Goal: Information Seeking & Learning: Learn about a topic

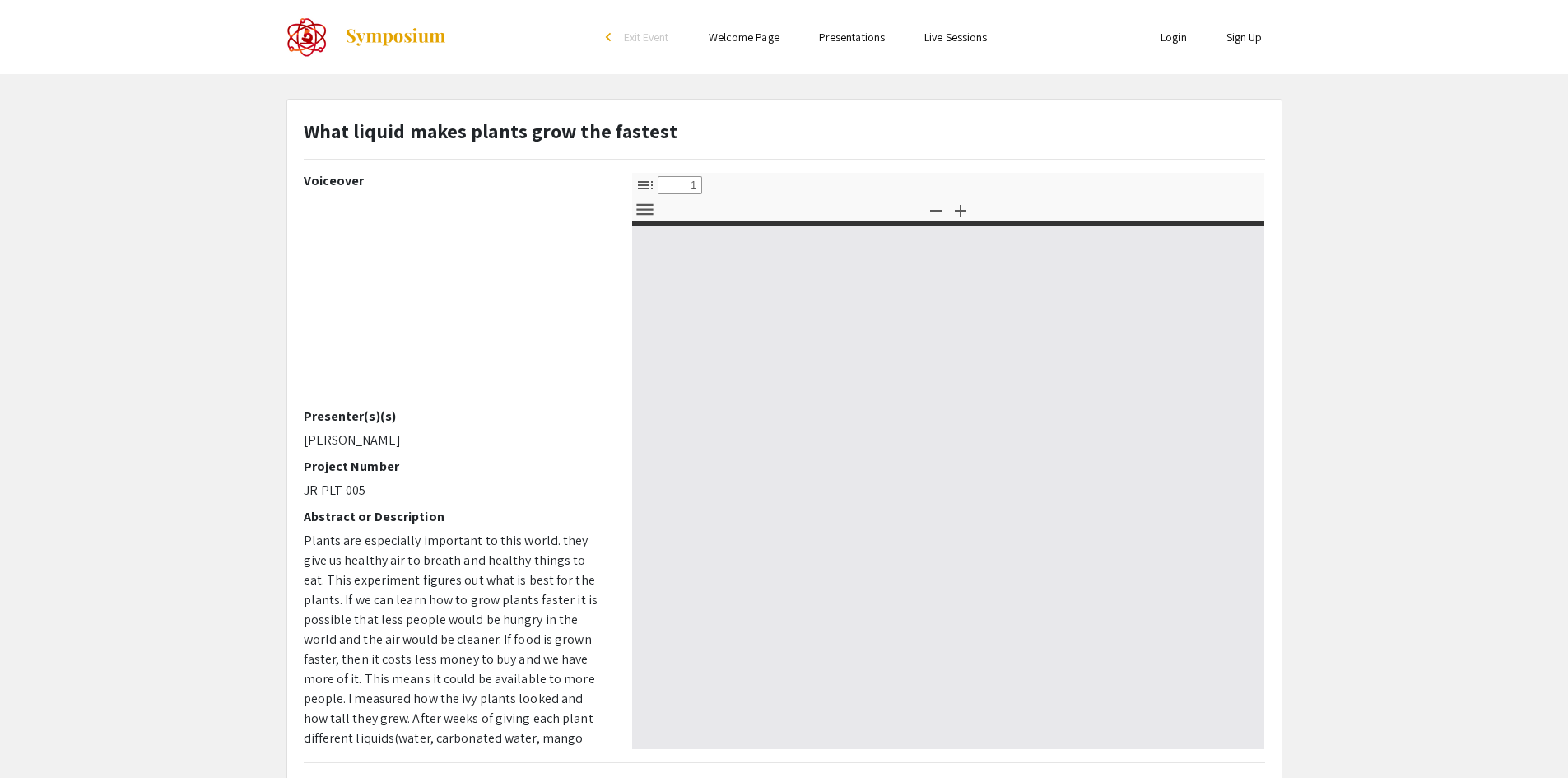
select select "custom"
type input "0"
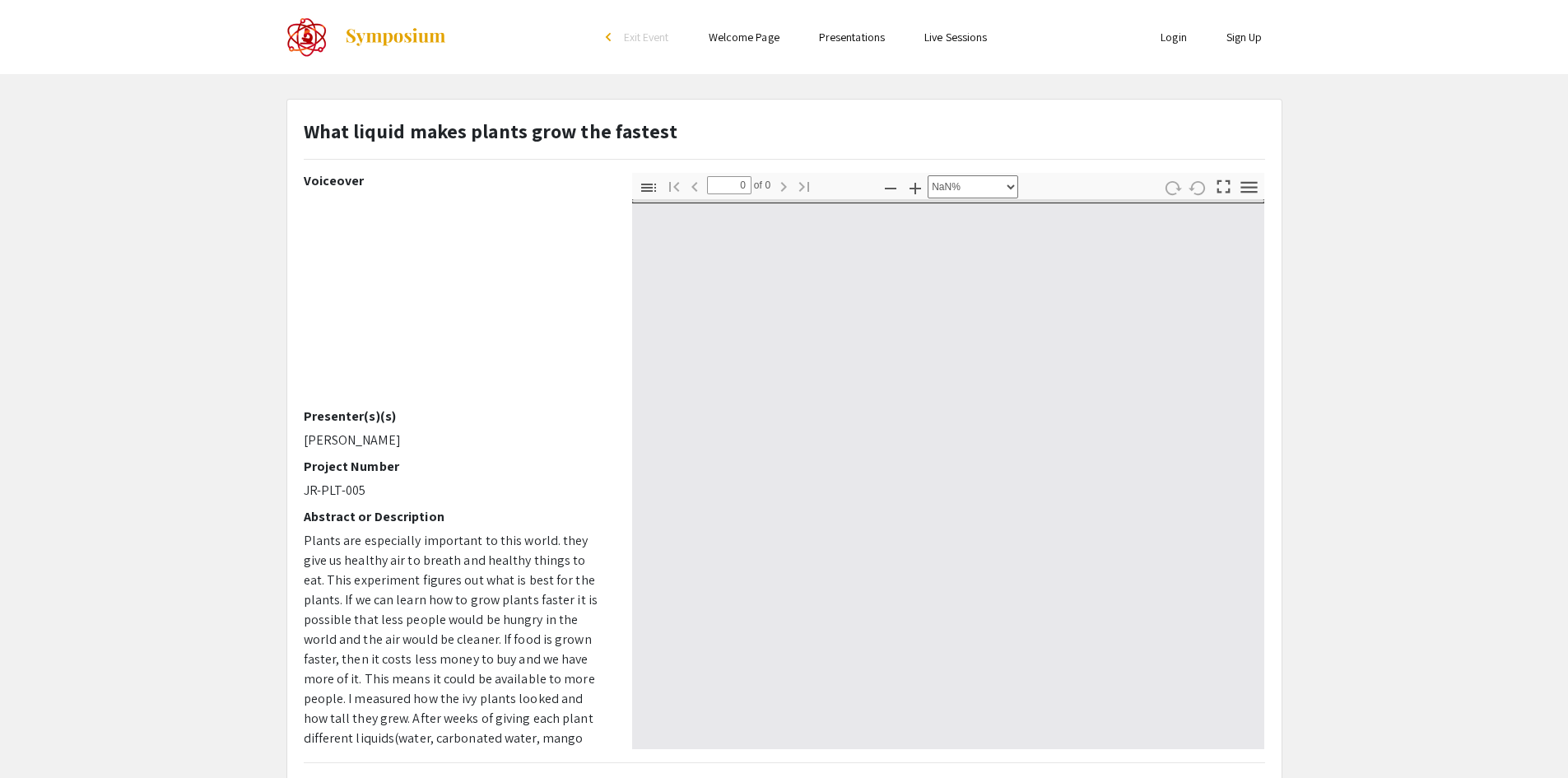
select select "auto"
type input "1"
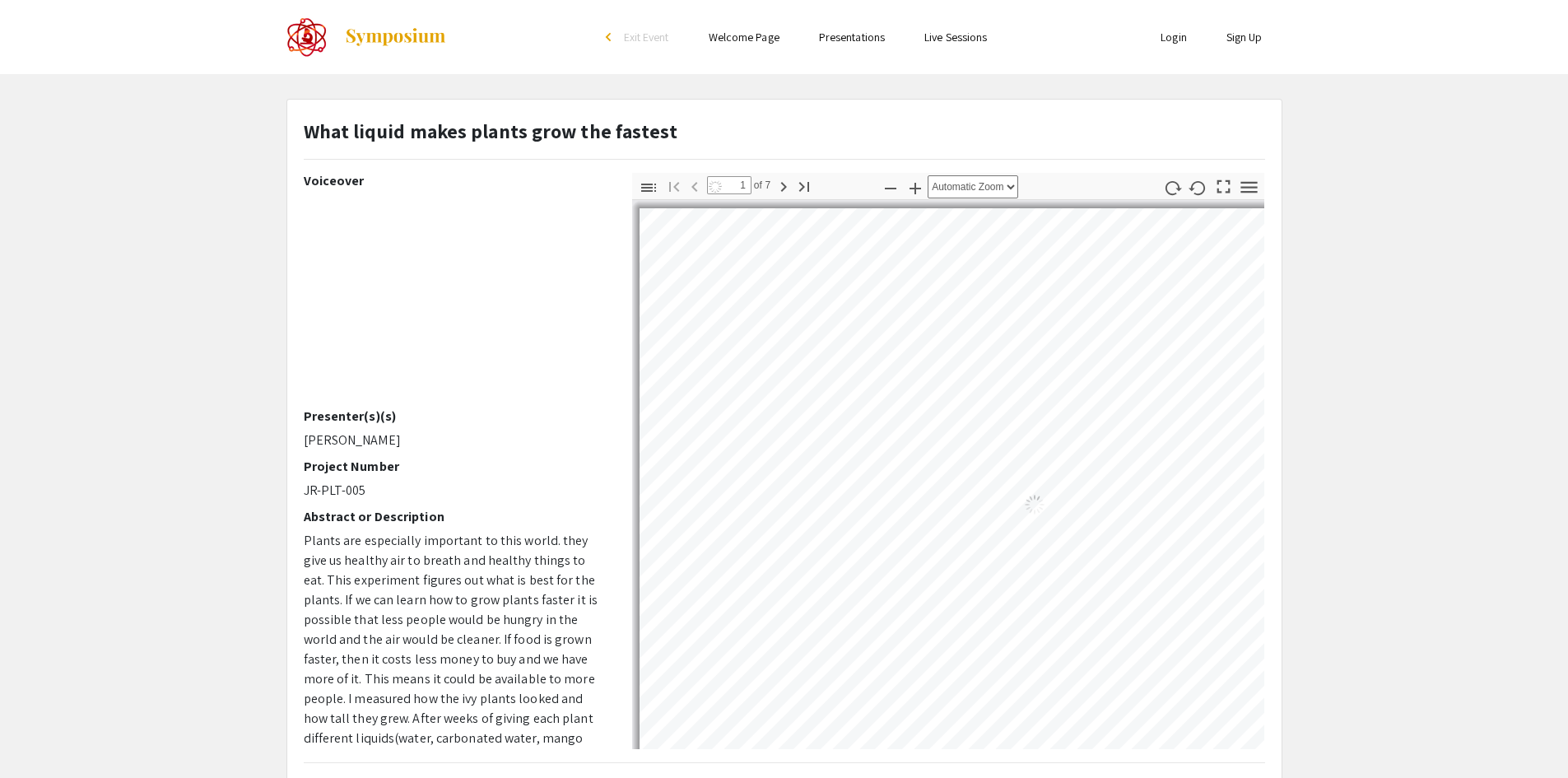
select select "auto"
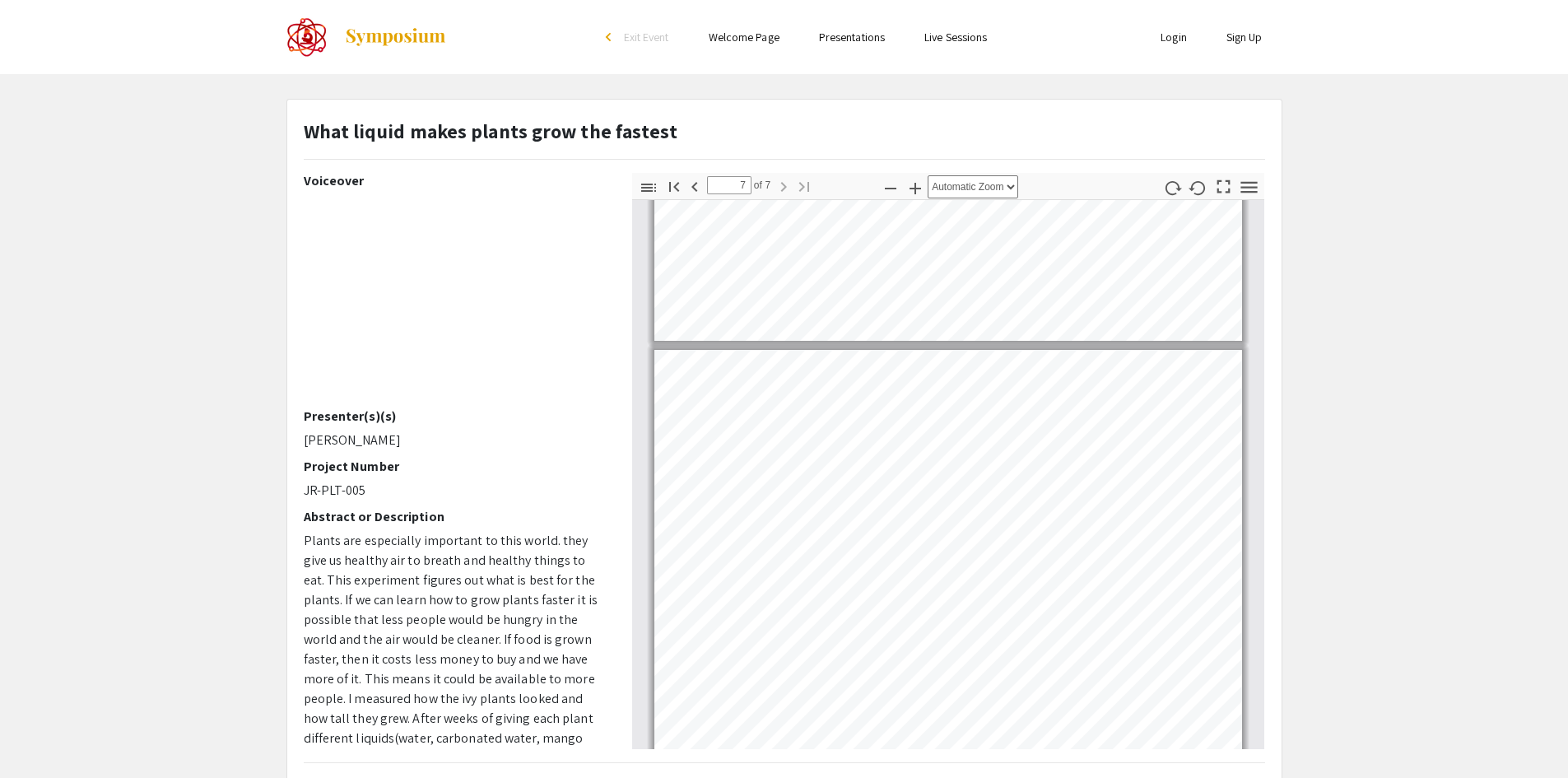
scroll to position [2604, 0]
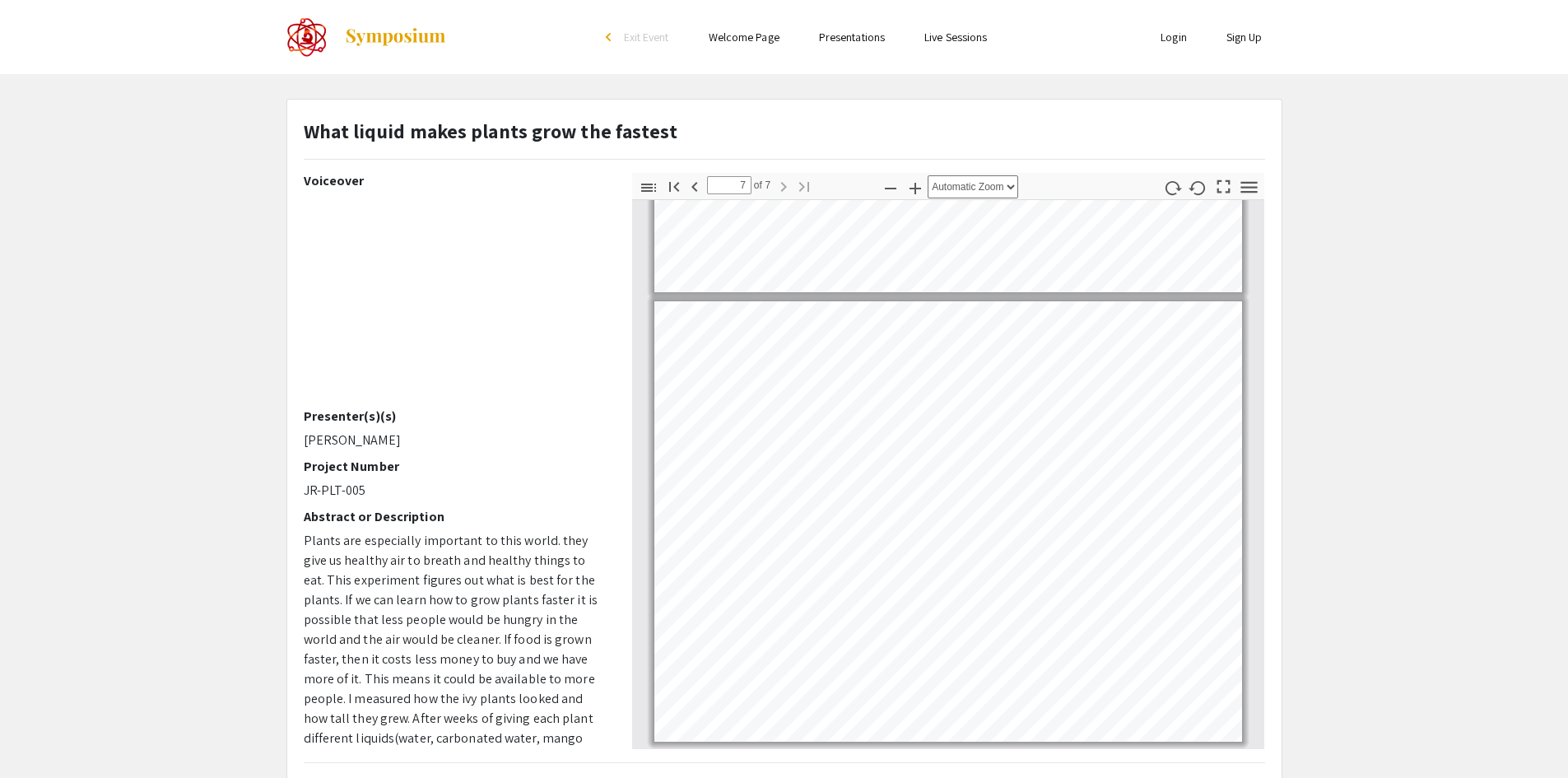
type input "1"
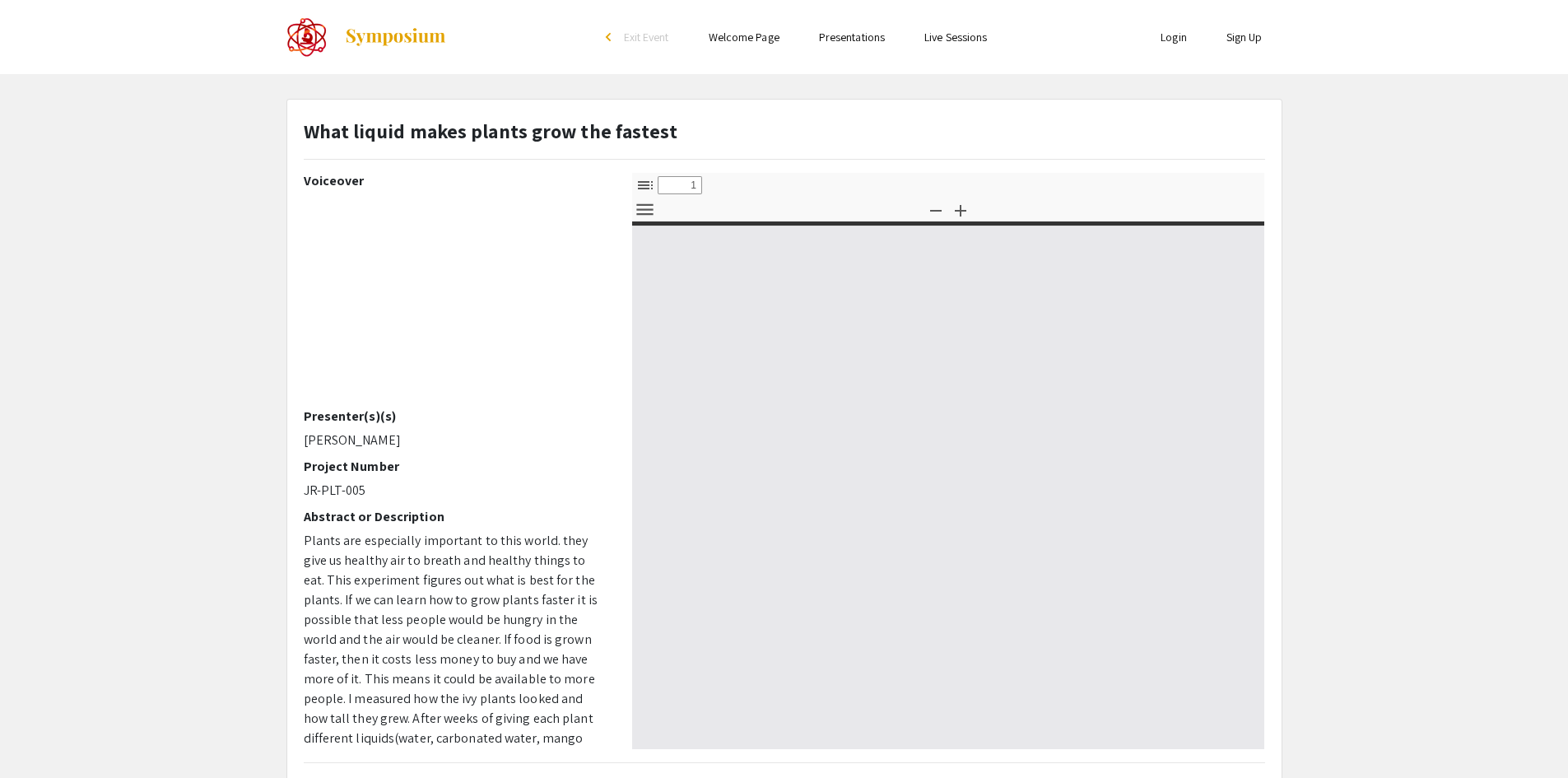
select select "custom"
type input "0"
select select "custom"
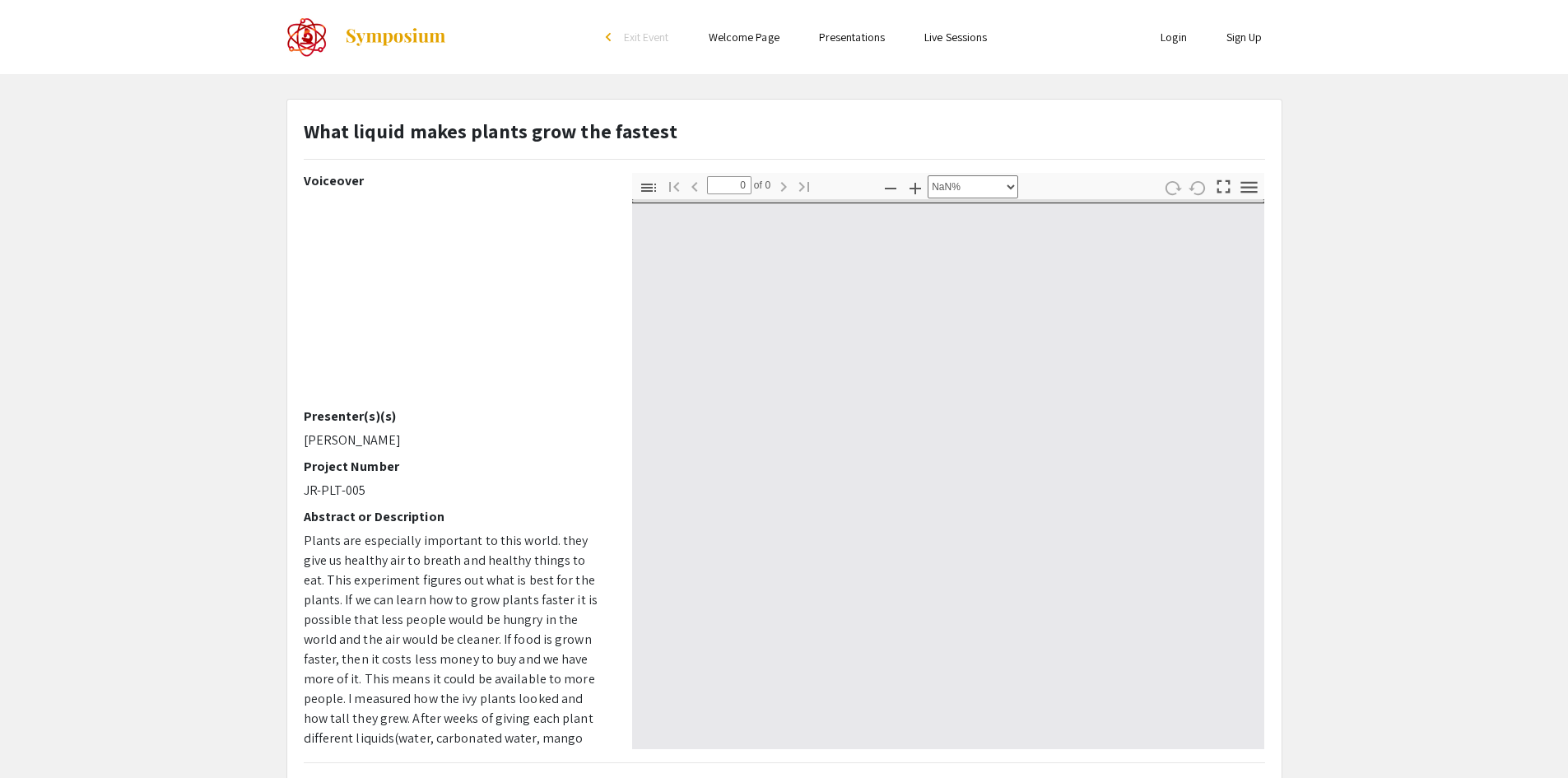
type input "1"
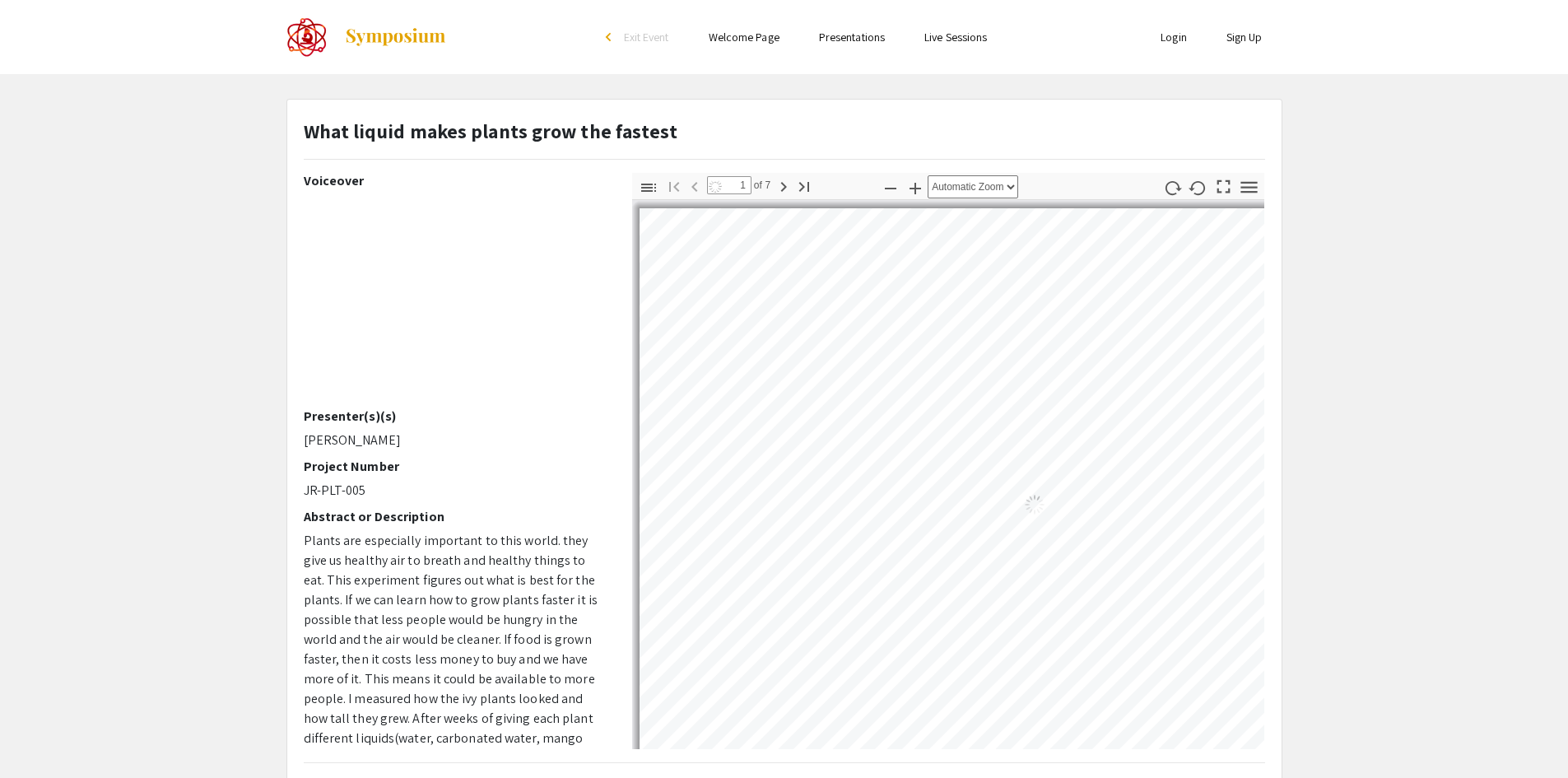
select select "auto"
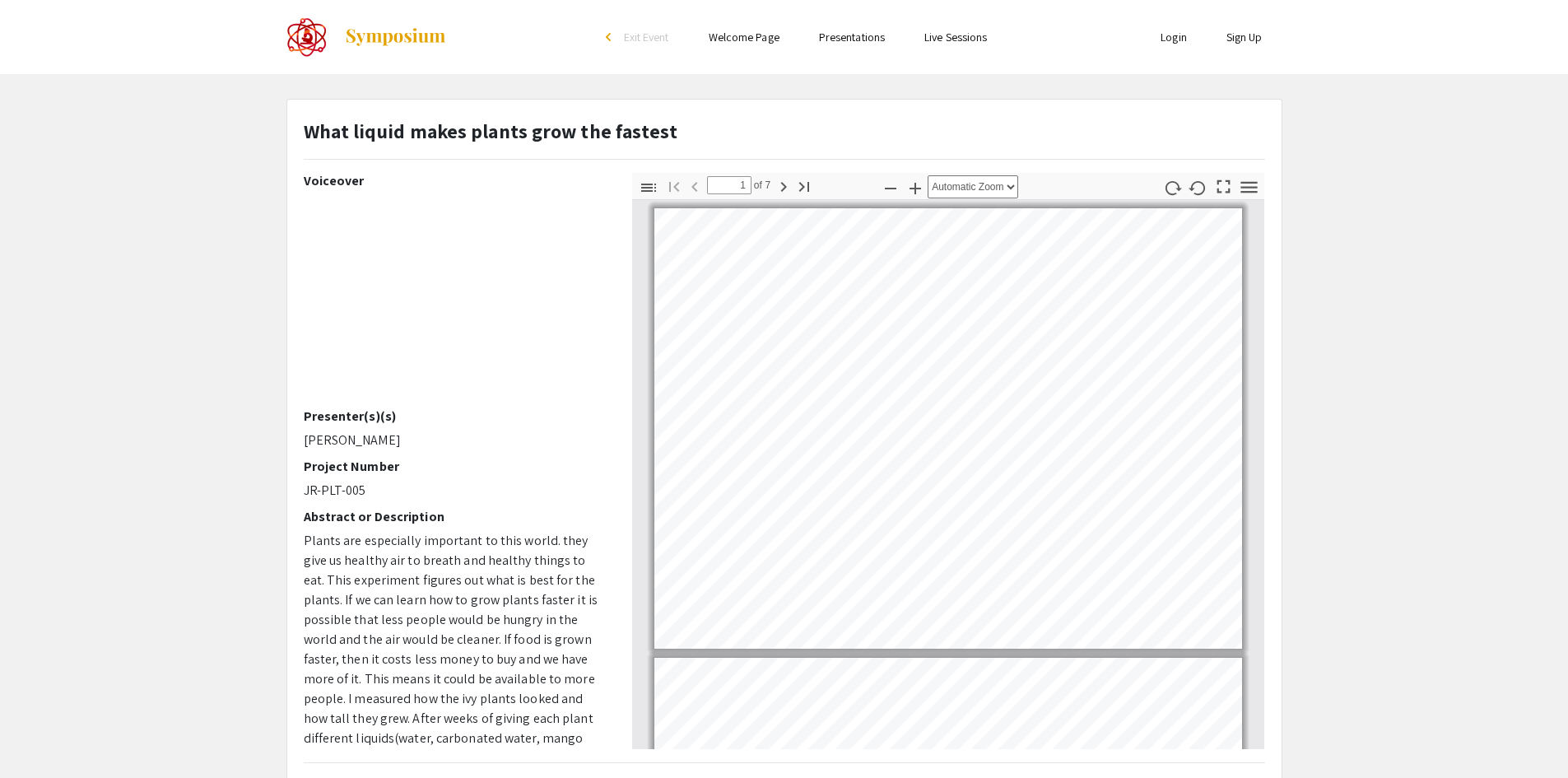
scroll to position [2, 0]
